Goal: Information Seeking & Learning: Learn about a topic

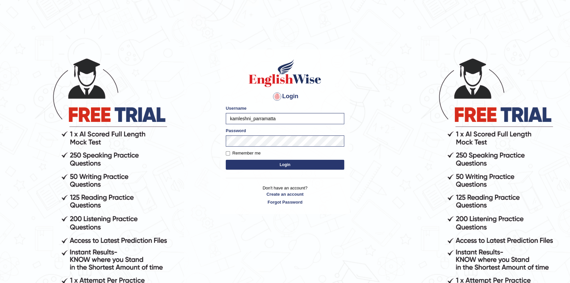
click at [268, 161] on button "Login" at bounding box center [285, 165] width 119 height 10
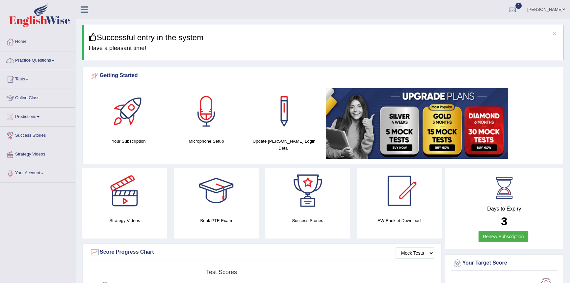
click at [52, 59] on link "Practice Questions" at bounding box center [37, 59] width 75 height 16
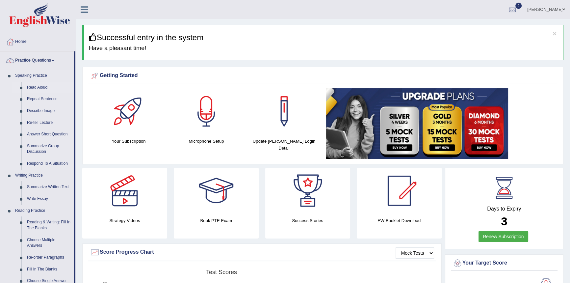
click at [46, 87] on link "Read Aloud" at bounding box center [49, 88] width 50 height 12
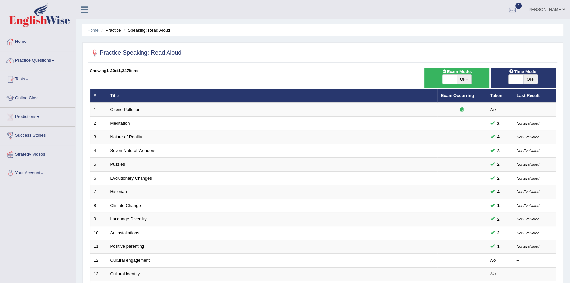
click at [462, 75] on span "OFF" at bounding box center [464, 79] width 14 height 9
checkbox input "true"
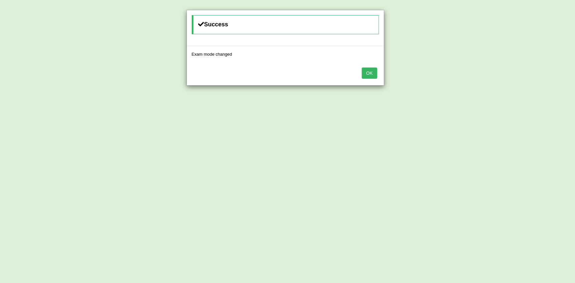
click at [373, 77] on button "OK" at bounding box center [369, 73] width 15 height 11
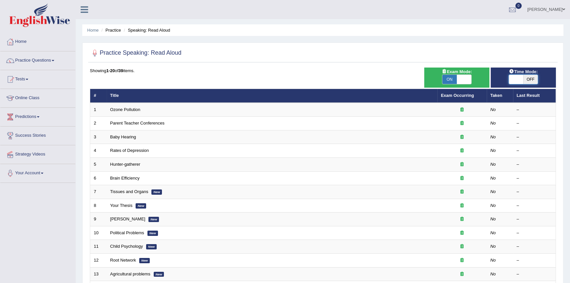
click at [522, 80] on span at bounding box center [516, 79] width 14 height 9
checkbox input "true"
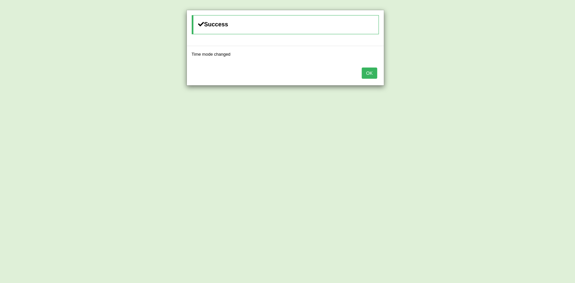
click at [371, 72] on button "OK" at bounding box center [369, 73] width 15 height 11
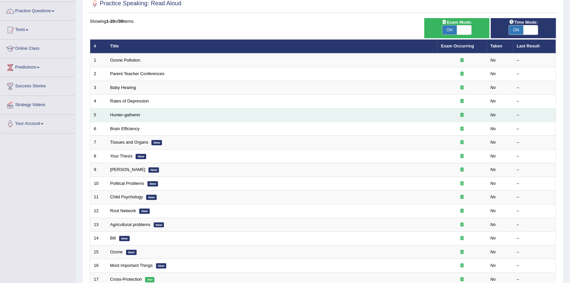
scroll to position [60, 0]
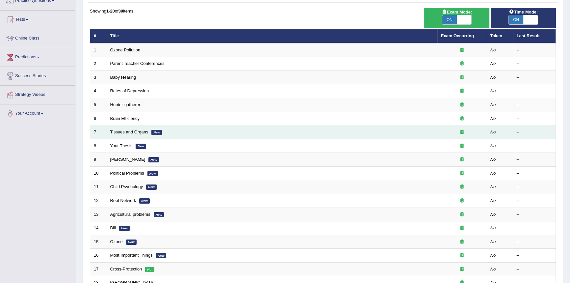
click at [176, 132] on td "Tissues and Organs New" at bounding box center [272, 132] width 331 height 14
click at [177, 131] on td "Tissues and Organs New" at bounding box center [272, 132] width 331 height 14
drag, startPoint x: 164, startPoint y: 143, endPoint x: 171, endPoint y: 134, distance: 11.3
click at [171, 134] on td "Tissues and Organs New" at bounding box center [272, 132] width 331 height 14
click at [124, 134] on td "Tissues and Organs New" at bounding box center [272, 132] width 331 height 14
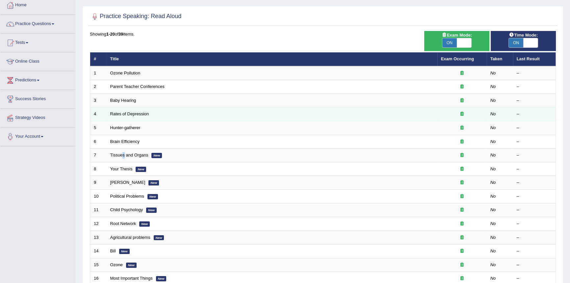
scroll to position [0, 0]
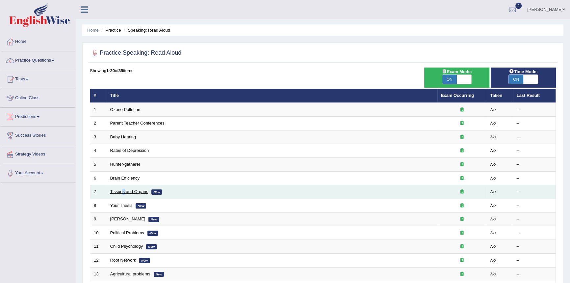
click at [138, 190] on link "Tissues and Organs" at bounding box center [129, 191] width 38 height 5
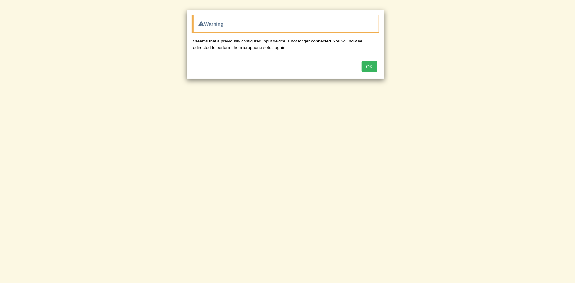
click at [375, 63] on button "OK" at bounding box center [369, 66] width 15 height 11
click at [376, 66] on button "OK" at bounding box center [369, 66] width 15 height 11
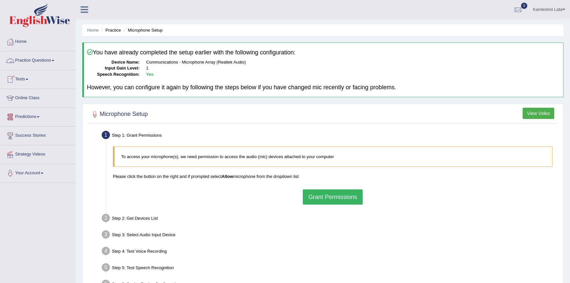
click at [54, 59] on link "Practice Questions" at bounding box center [37, 59] width 75 height 16
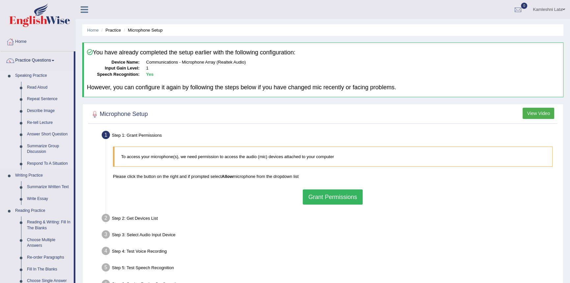
click at [52, 100] on link "Repeat Sentence" at bounding box center [49, 99] width 50 height 12
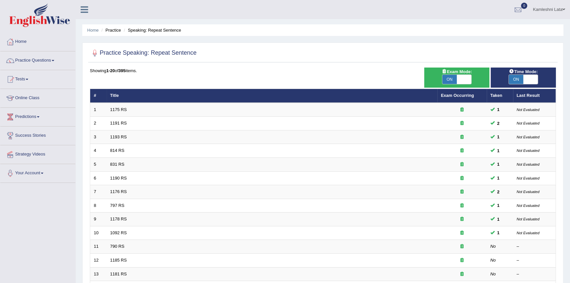
click at [56, 59] on link "Practice Questions" at bounding box center [37, 59] width 75 height 16
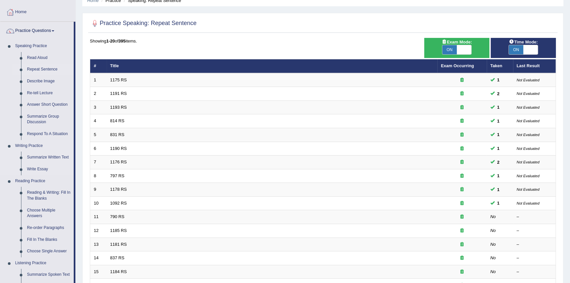
scroll to position [60, 0]
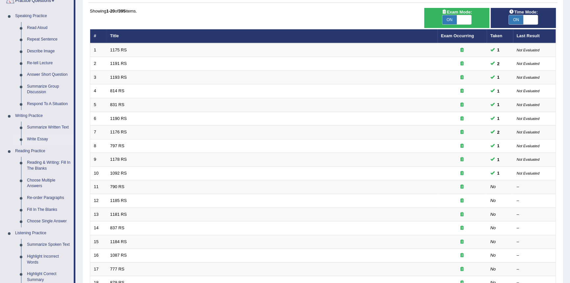
click at [29, 140] on link "Write Essay" at bounding box center [49, 139] width 50 height 12
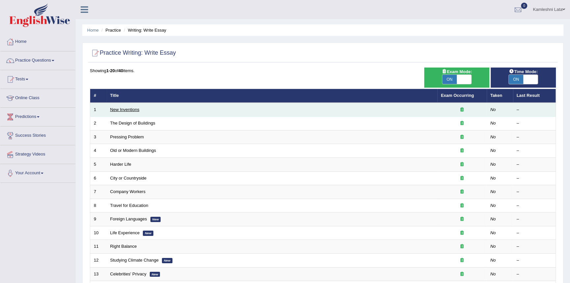
click at [134, 108] on link "New Inventions" at bounding box center [124, 109] width 29 height 5
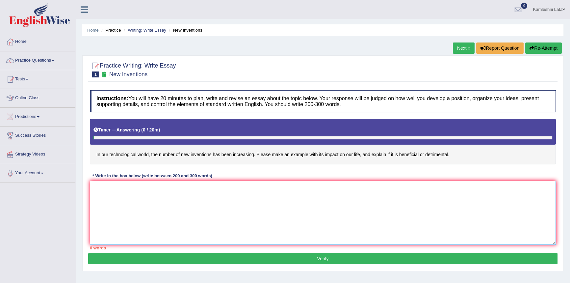
click at [179, 218] on textarea at bounding box center [323, 213] width 466 height 64
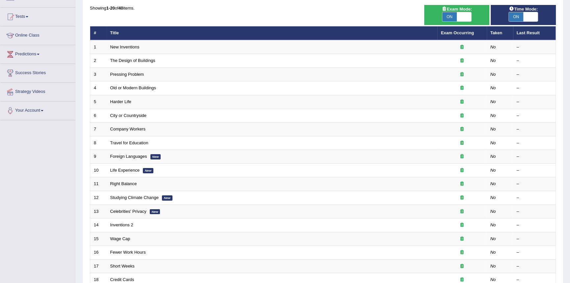
scroll to position [63, 0]
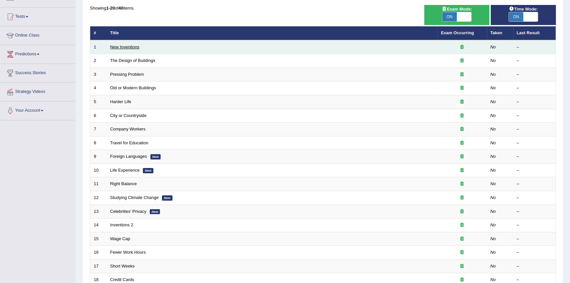
click at [125, 49] on link "New Inventions" at bounding box center [124, 46] width 29 height 5
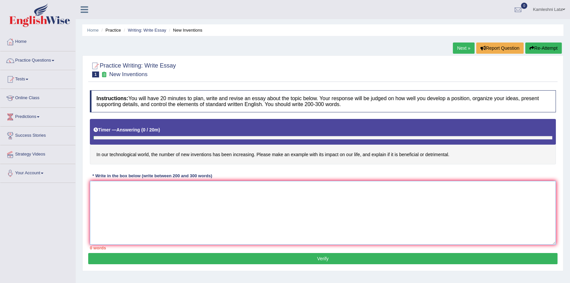
click at [215, 213] on textarea at bounding box center [323, 213] width 466 height 64
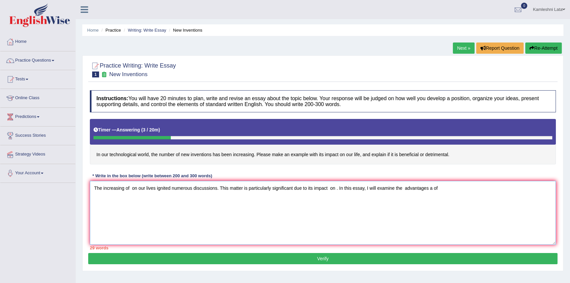
type textarea "The increasing of on our lives ignited numerous discussions. This matter is par…"
click at [41, 157] on link "Strategy Videos" at bounding box center [37, 153] width 75 height 16
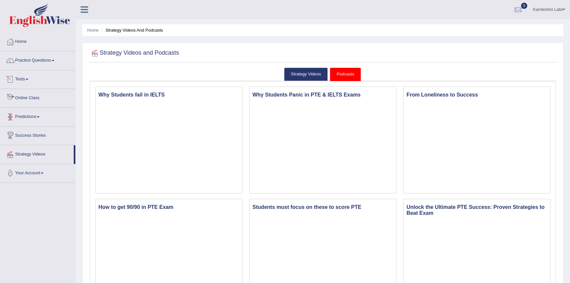
click at [46, 119] on link "Predictions" at bounding box center [37, 116] width 75 height 16
click at [38, 117] on link "Predictions" at bounding box center [36, 116] width 73 height 16
click at [42, 119] on link "Predictions" at bounding box center [37, 116] width 75 height 16
click at [31, 134] on link "Latest Predictions" at bounding box center [43, 132] width 62 height 12
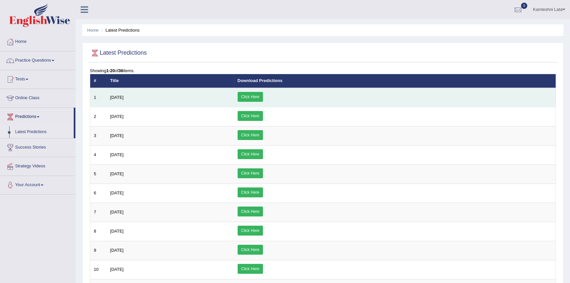
click at [263, 99] on link "Click Here" at bounding box center [250, 97] width 25 height 10
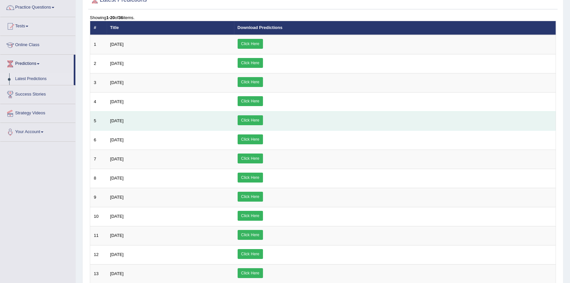
scroll to position [60, 0]
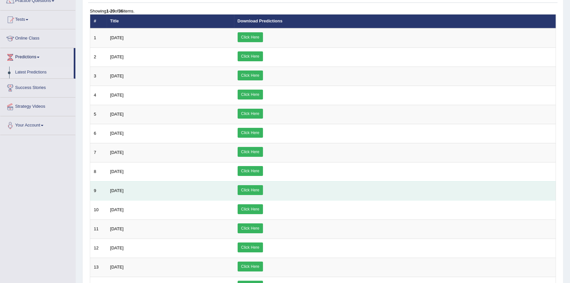
click at [263, 189] on link "Click Here" at bounding box center [250, 190] width 25 height 10
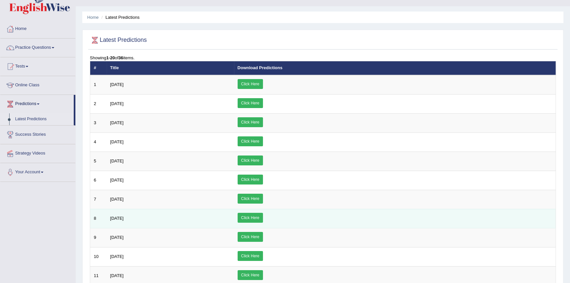
scroll to position [0, 0]
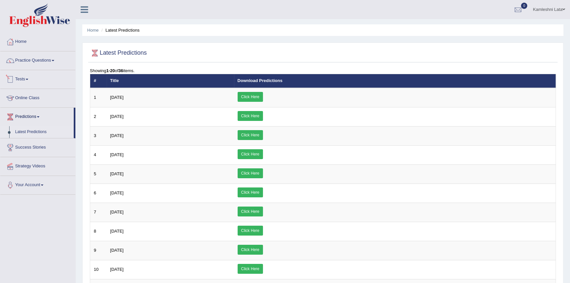
click at [29, 80] on link "Tests" at bounding box center [37, 78] width 75 height 16
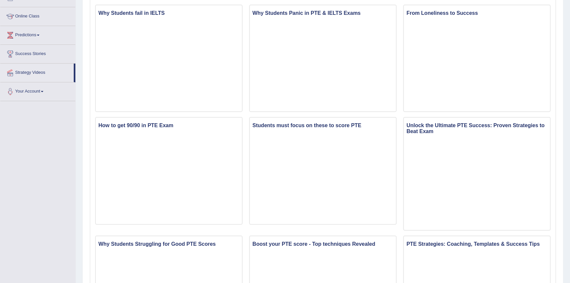
scroll to position [120, 0]
